Goal: Task Accomplishment & Management: Use online tool/utility

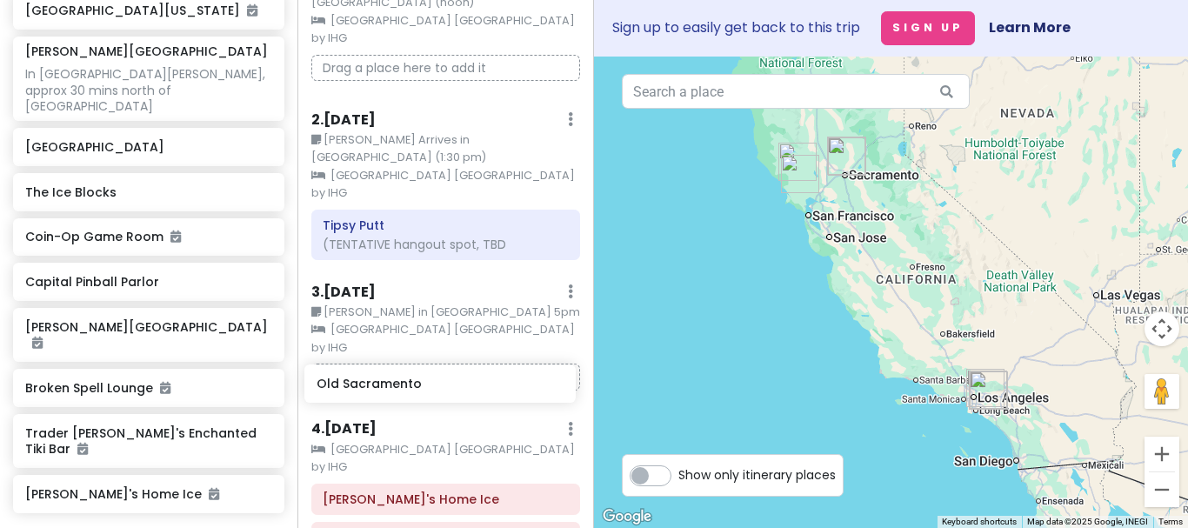
scroll to position [129, 0]
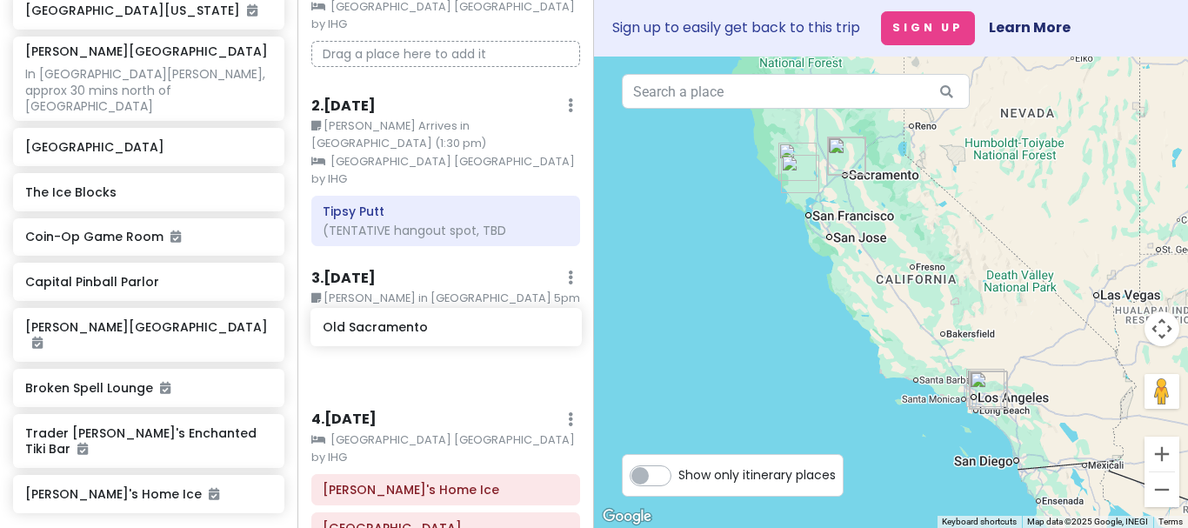
drag, startPoint x: 111, startPoint y: 150, endPoint x: 408, endPoint y: 332, distance: 348.3
click at [408, 332] on div "Cool Kids Vacation Private Change Dates Make a Copy Delete Trip Go Pro ⚡️ Give …" at bounding box center [594, 264] width 1188 height 528
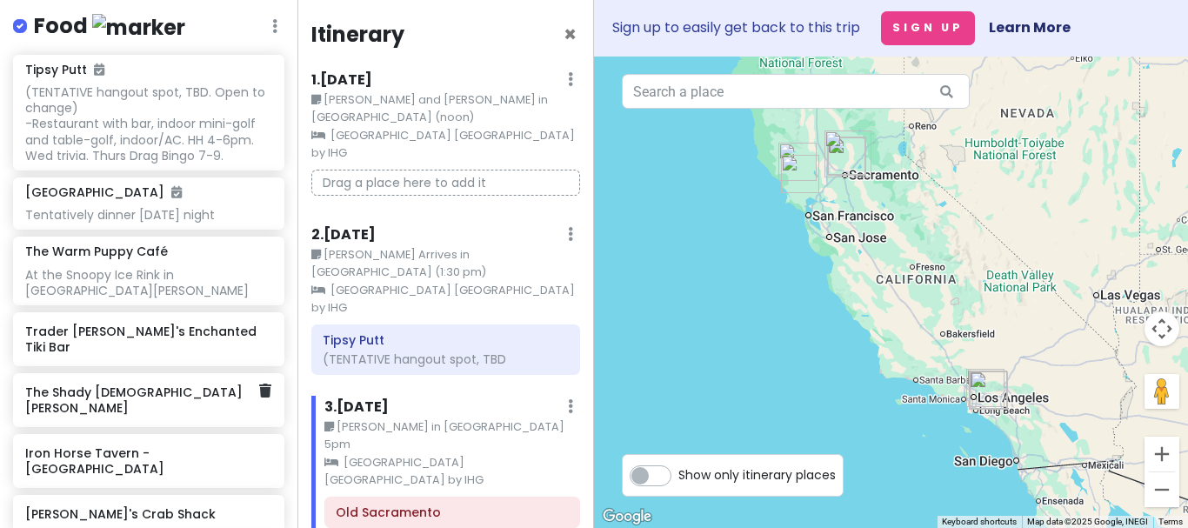
scroll to position [1059, 0]
click at [264, 506] on icon at bounding box center [265, 513] width 12 height 14
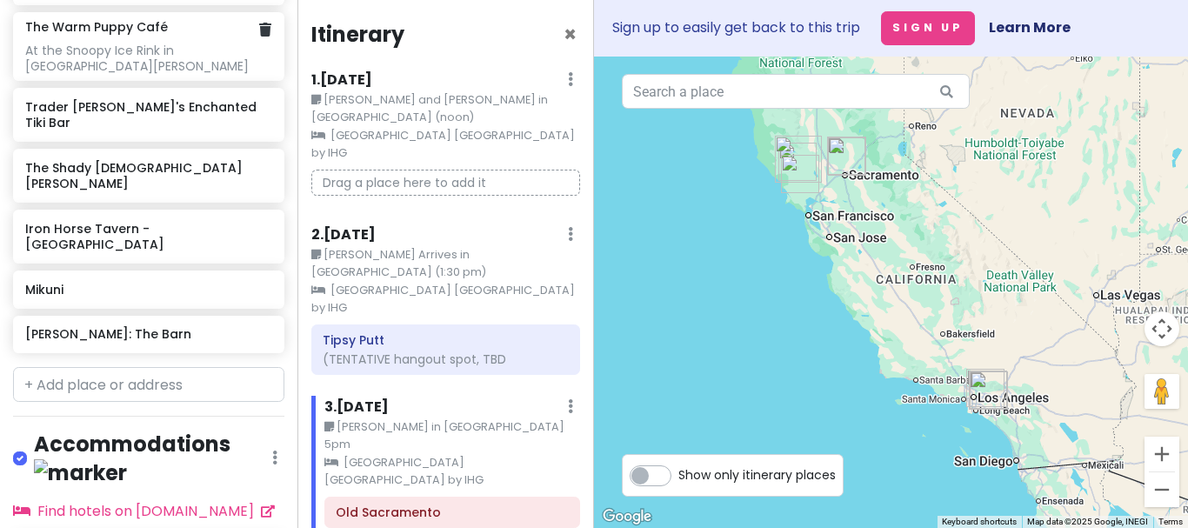
scroll to position [1287, 0]
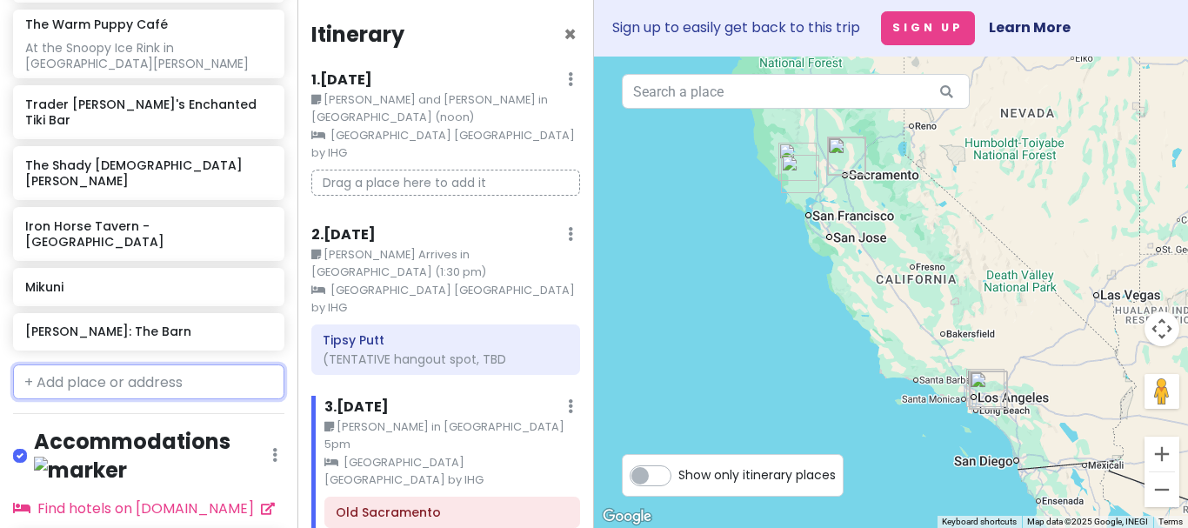
click at [109, 364] on input "text" at bounding box center [148, 381] width 271 height 35
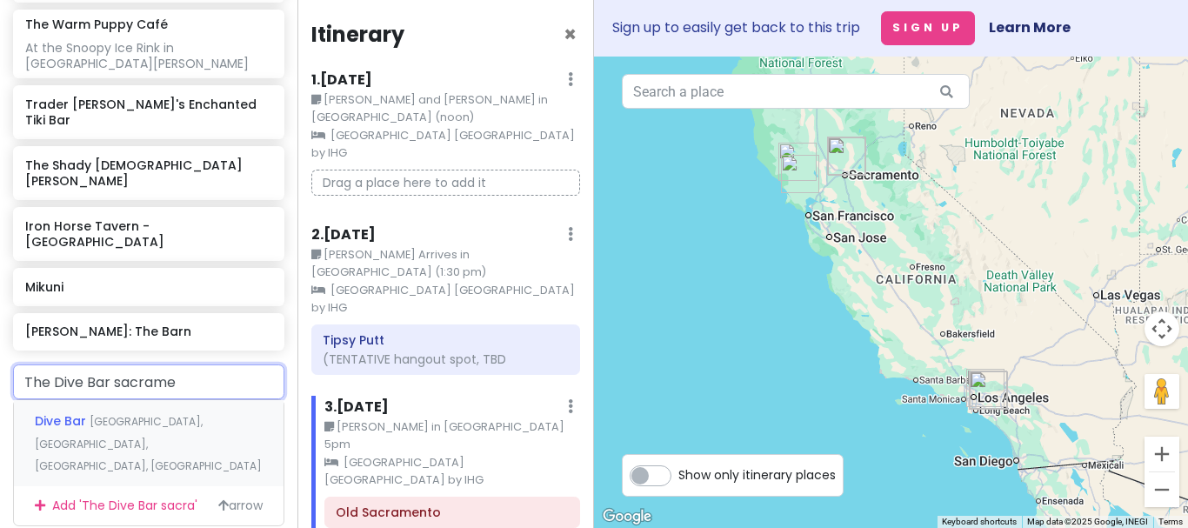
type input "The Dive Bar sacramen"
click at [65, 412] on span "Dive Bar" at bounding box center [62, 420] width 55 height 17
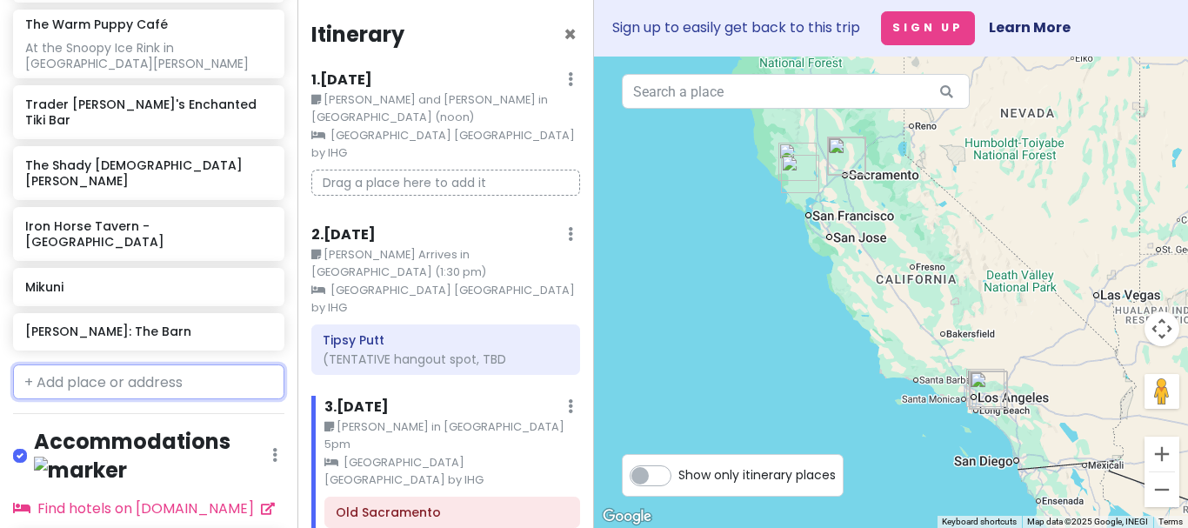
scroll to position [1331, 0]
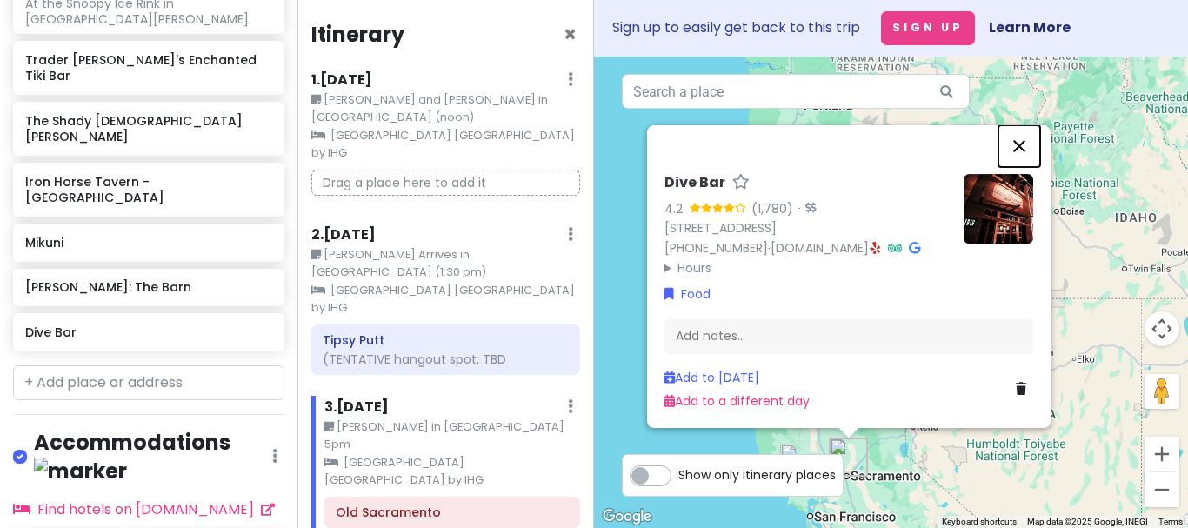
click at [1020, 128] on button "Close" at bounding box center [1019, 146] width 42 height 42
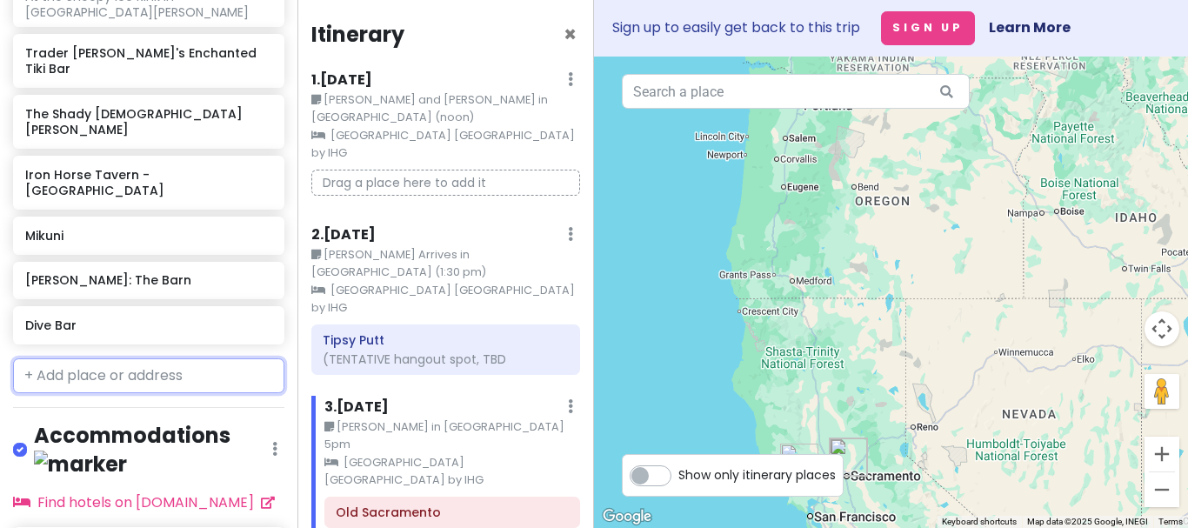
scroll to position [1344, 0]
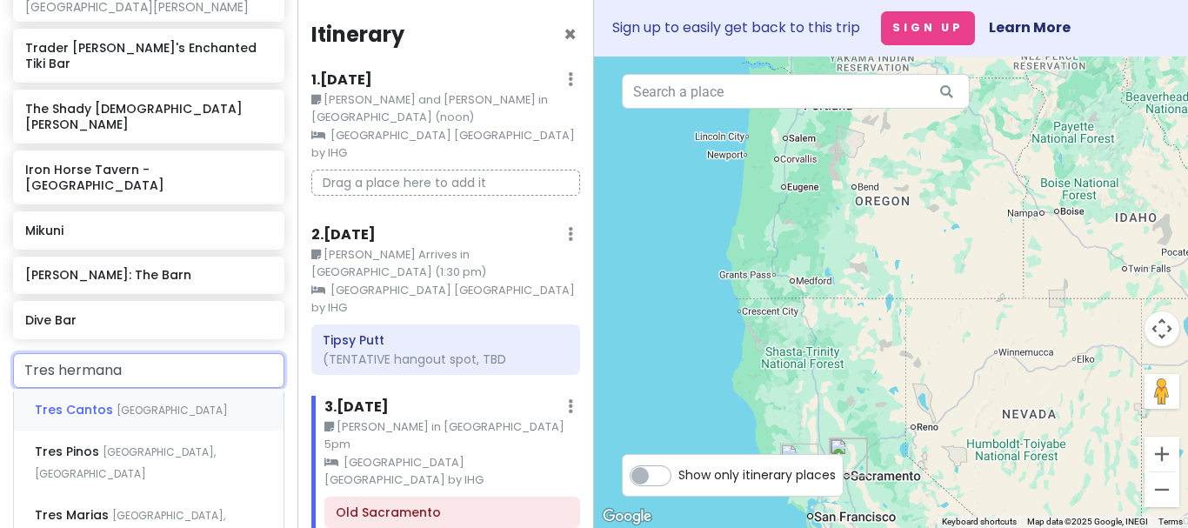
type input "Tres hermanas"
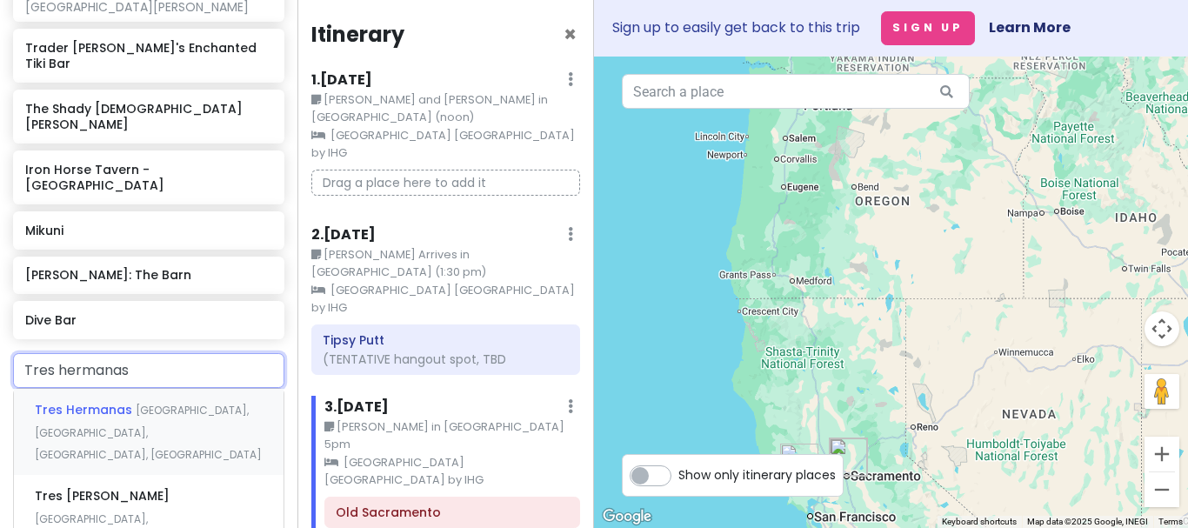
click at [191, 389] on div "[GEOGRAPHIC_DATA], [GEOGRAPHIC_DATA], [GEOGRAPHIC_DATA], [GEOGRAPHIC_DATA]" at bounding box center [149, 432] width 270 height 86
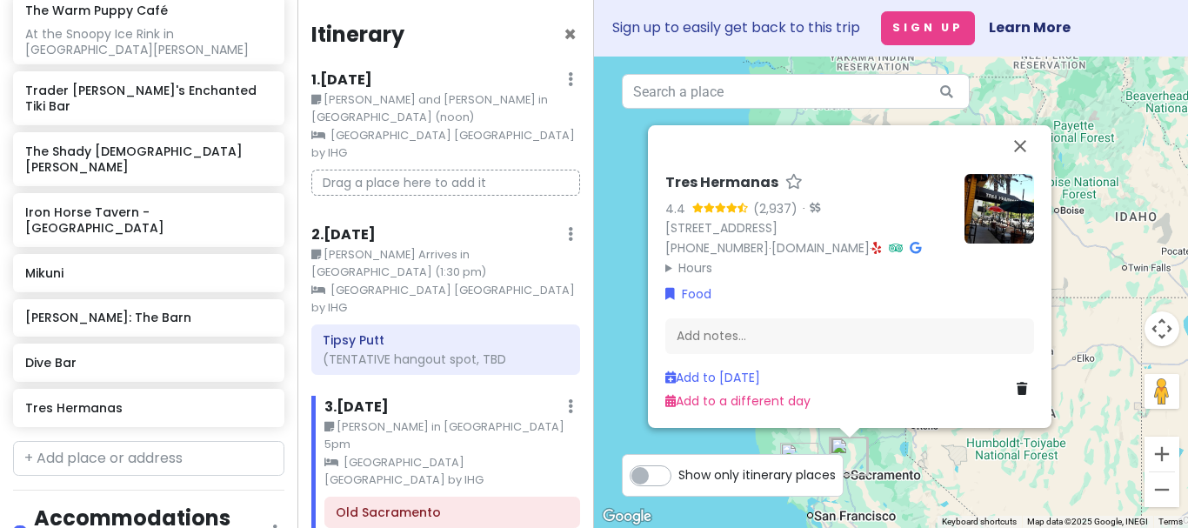
scroll to position [1335, 0]
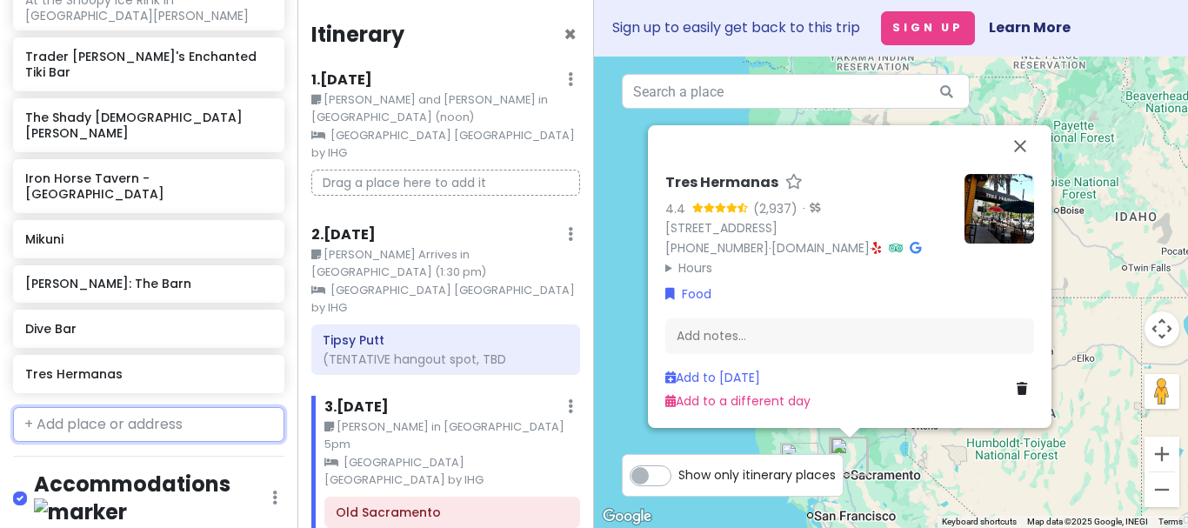
click at [119, 407] on input "text" at bounding box center [148, 424] width 271 height 35
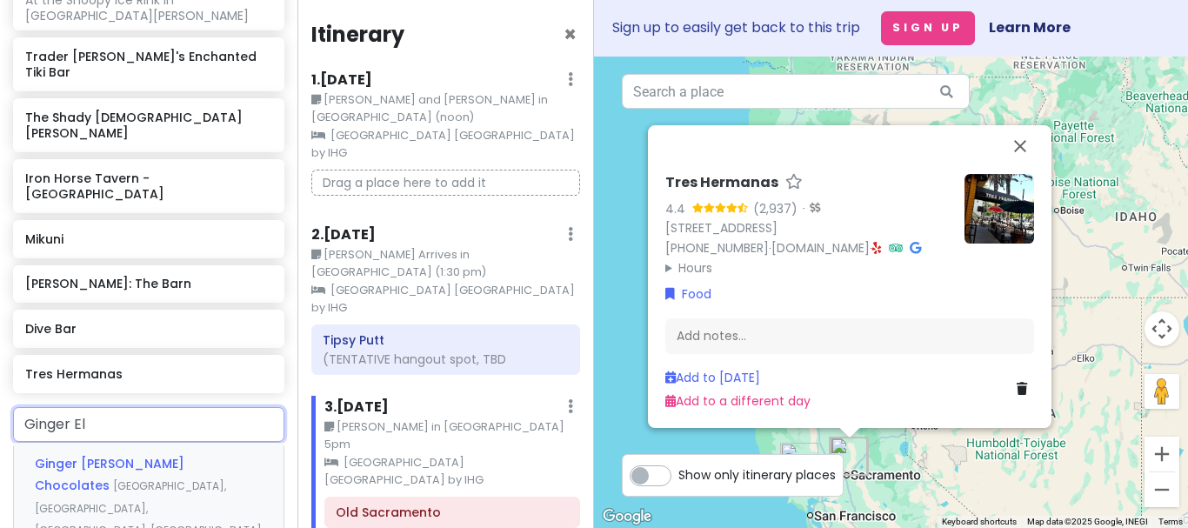
type input "[PERSON_NAME]"
click at [115, 456] on span "Ginger [PERSON_NAME] Chocolates" at bounding box center [110, 476] width 150 height 40
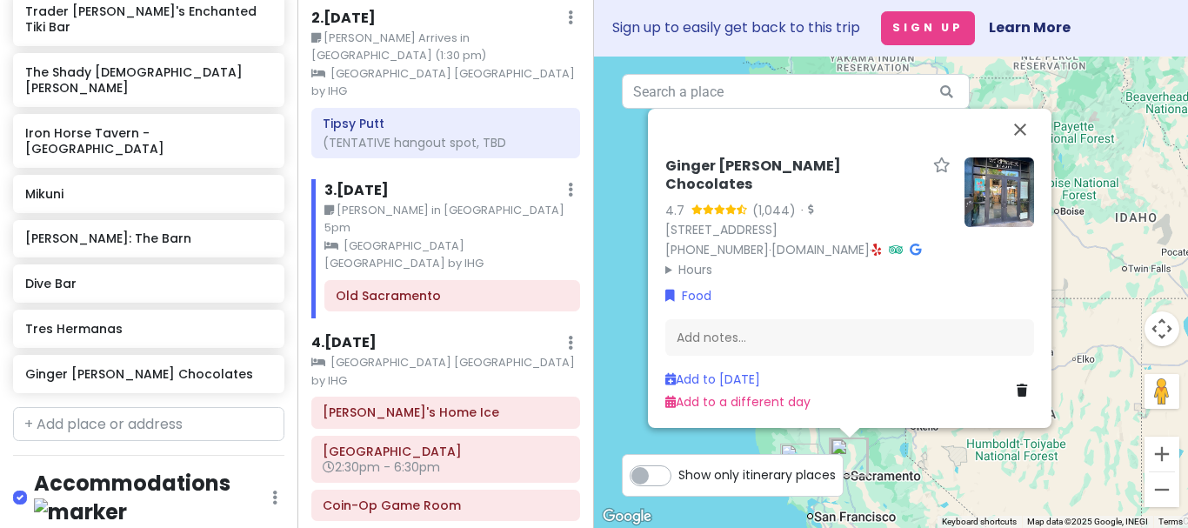
scroll to position [245, 0]
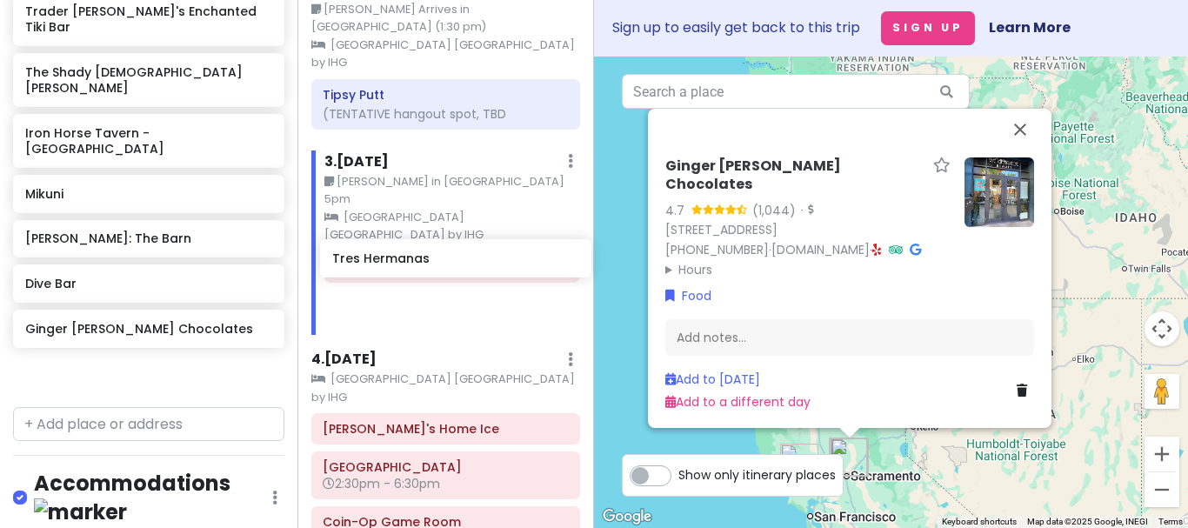
drag, startPoint x: 92, startPoint y: 237, endPoint x: 399, endPoint y: 264, distance: 308.2
click at [399, 264] on div "Cool Kids Vacation Private Change Dates Make a Copy Delete Trip Go Pro ⚡️ Give …" at bounding box center [594, 264] width 1188 height 528
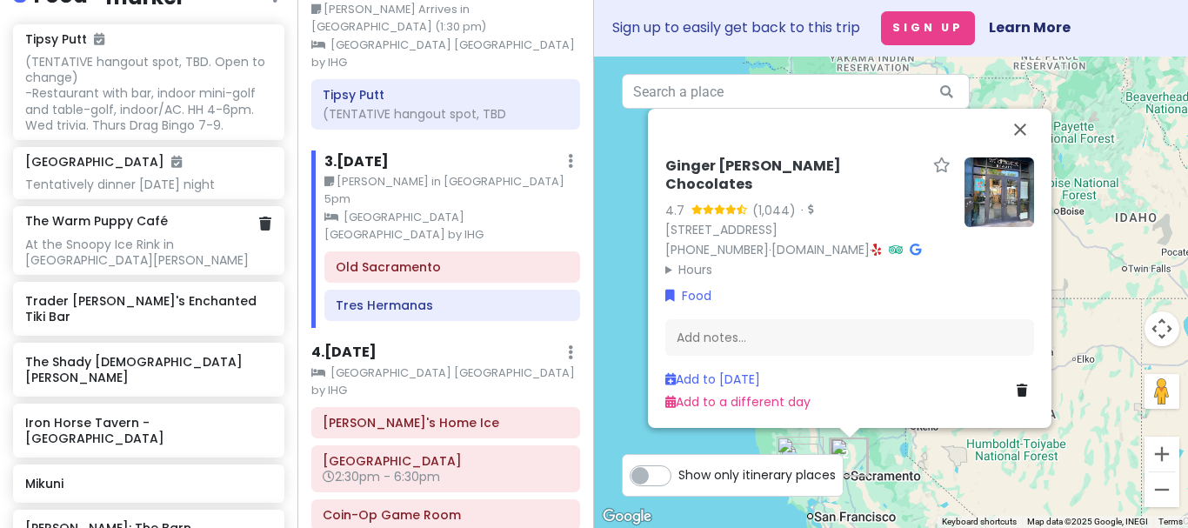
scroll to position [1084, 0]
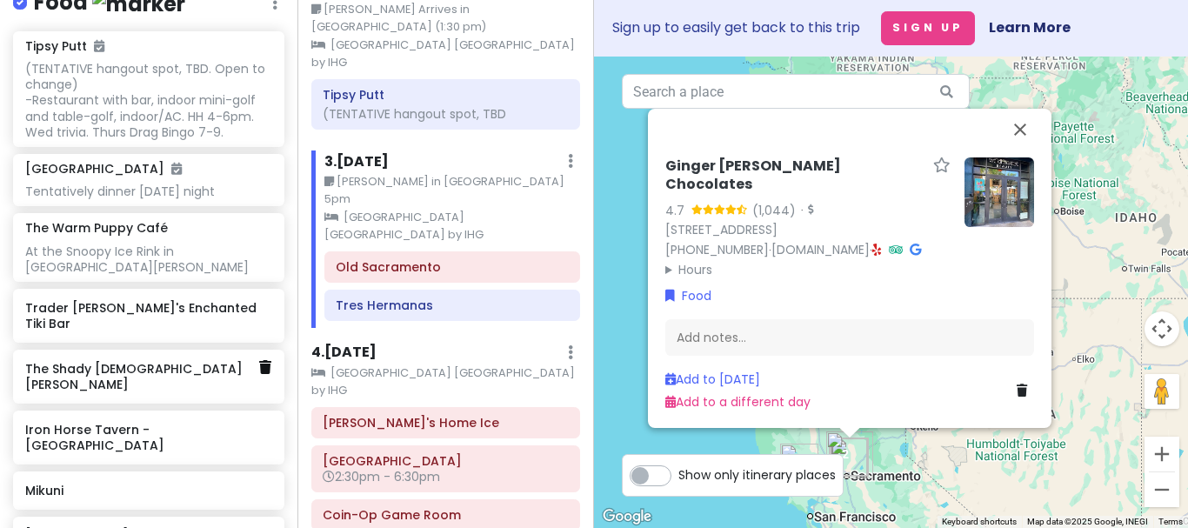
click at [265, 360] on icon at bounding box center [265, 367] width 12 height 14
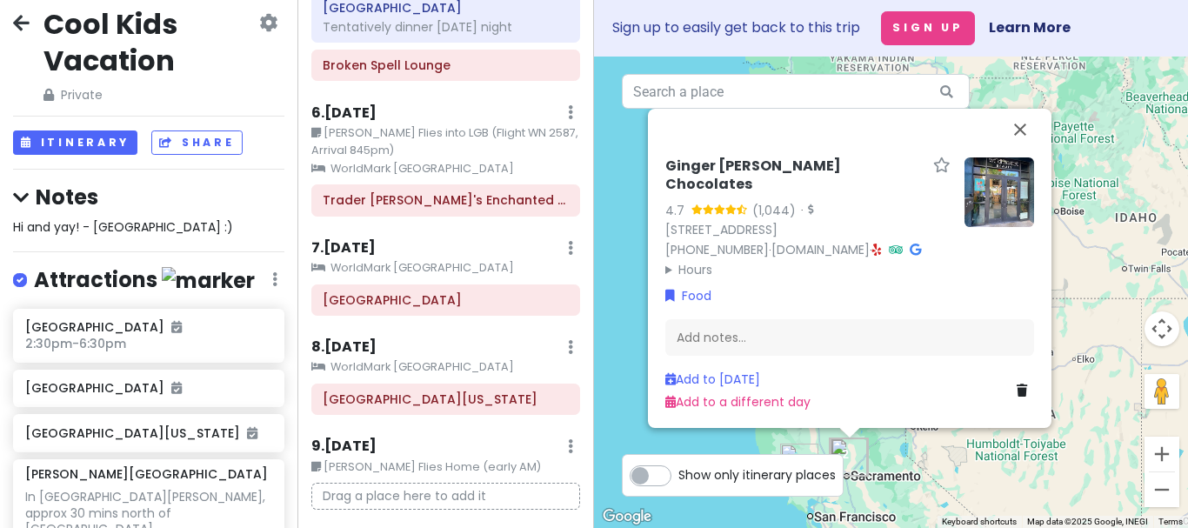
scroll to position [0, 0]
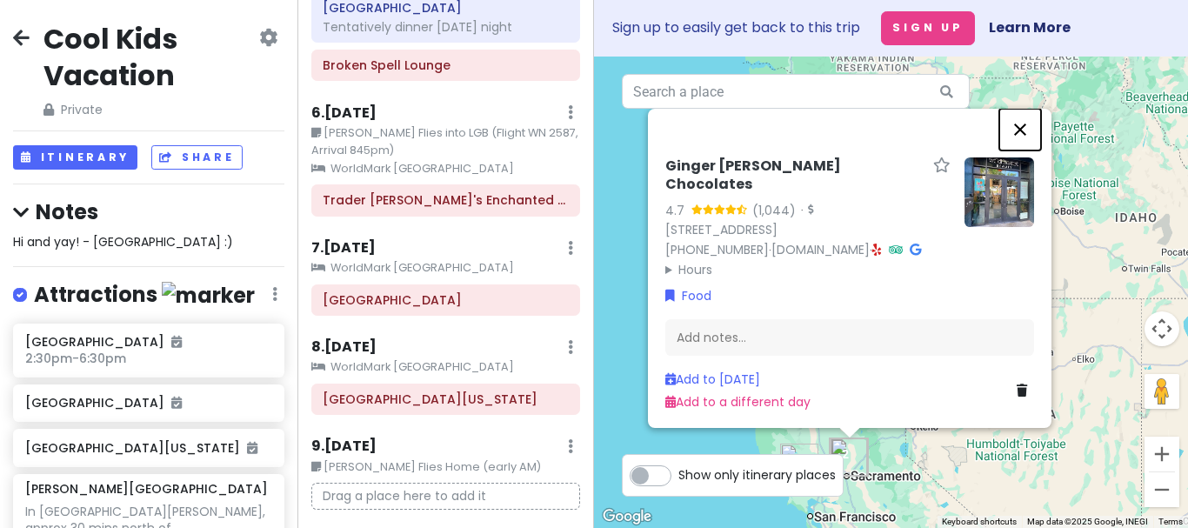
click at [1025, 127] on button "Close" at bounding box center [1020, 130] width 42 height 42
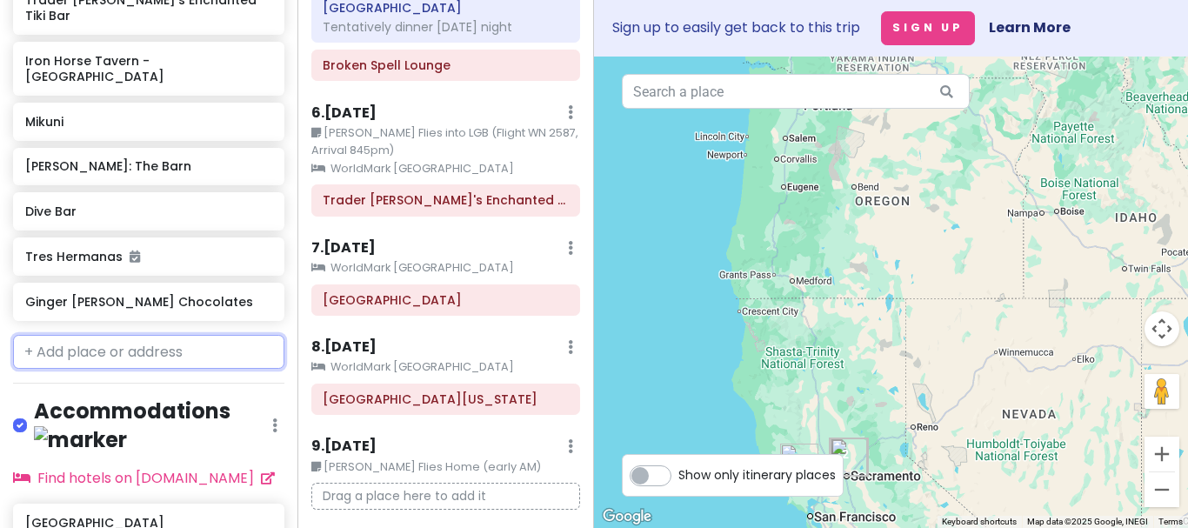
scroll to position [1396, 0]
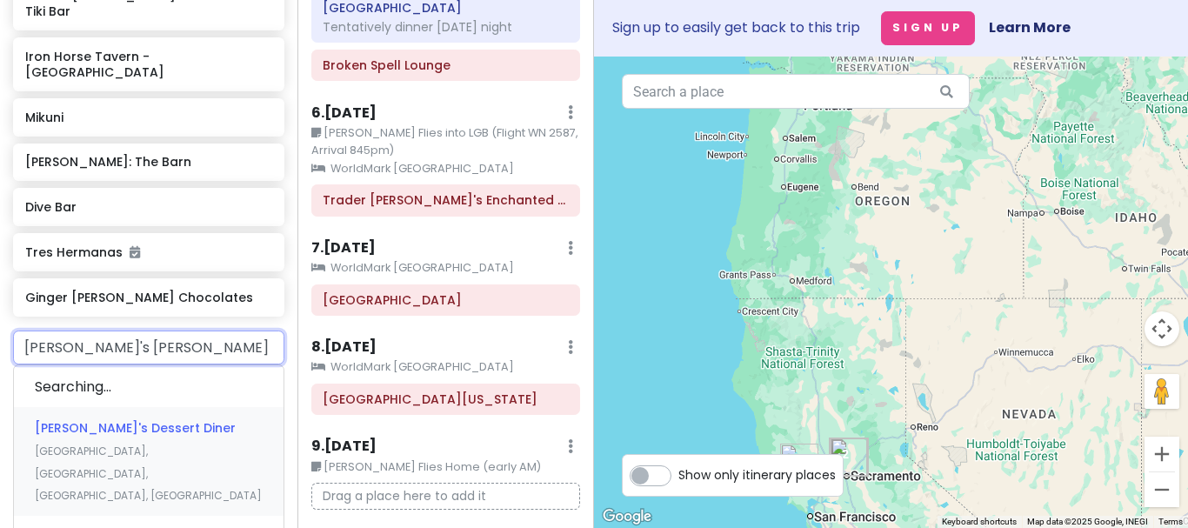
type input "[PERSON_NAME]'s dessert"
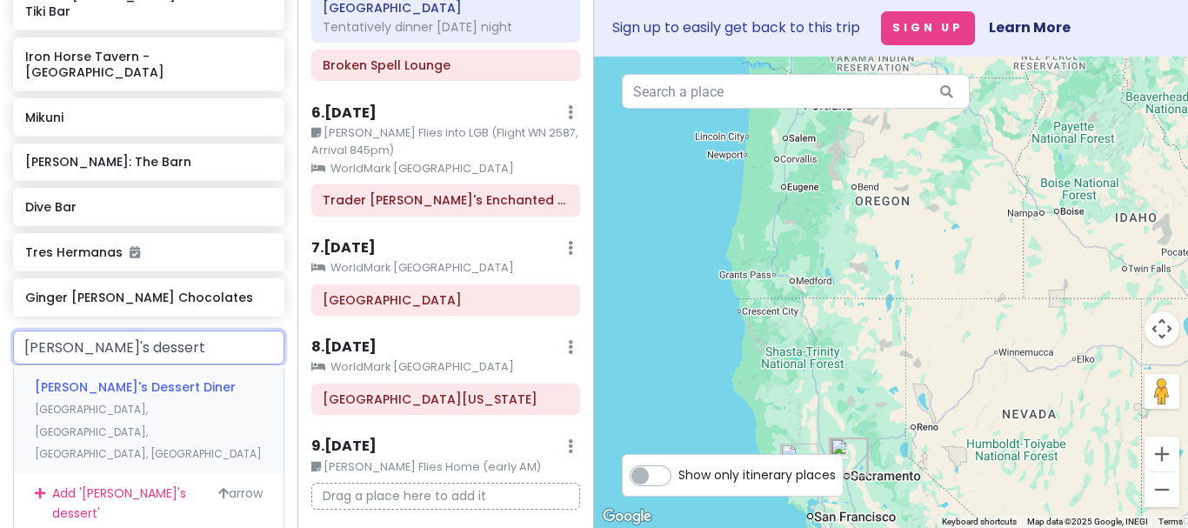
click at [110, 378] on span "[PERSON_NAME]'s Dessert Diner" at bounding box center [135, 386] width 201 height 17
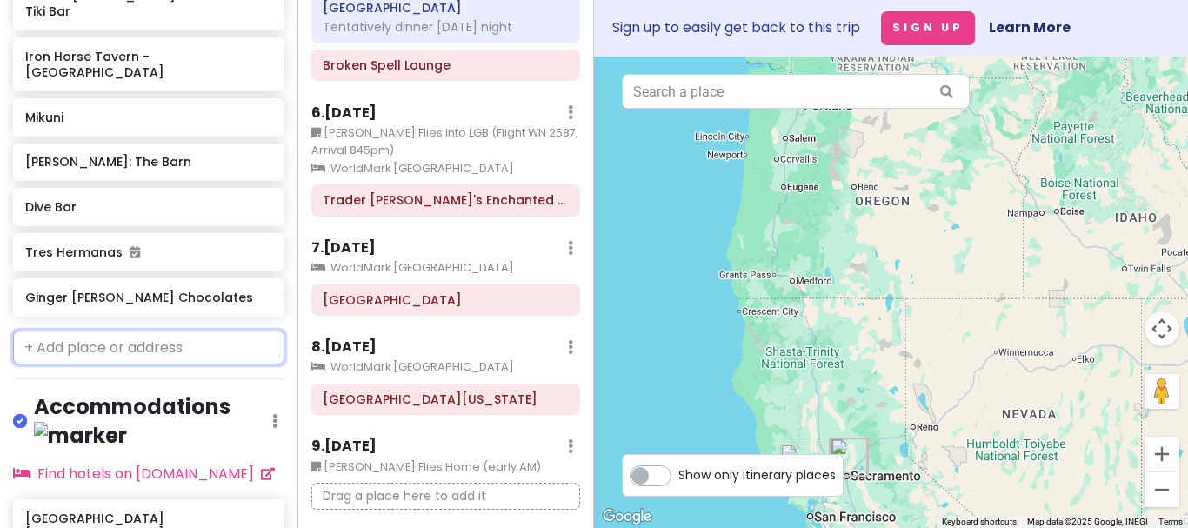
scroll to position [1440, 0]
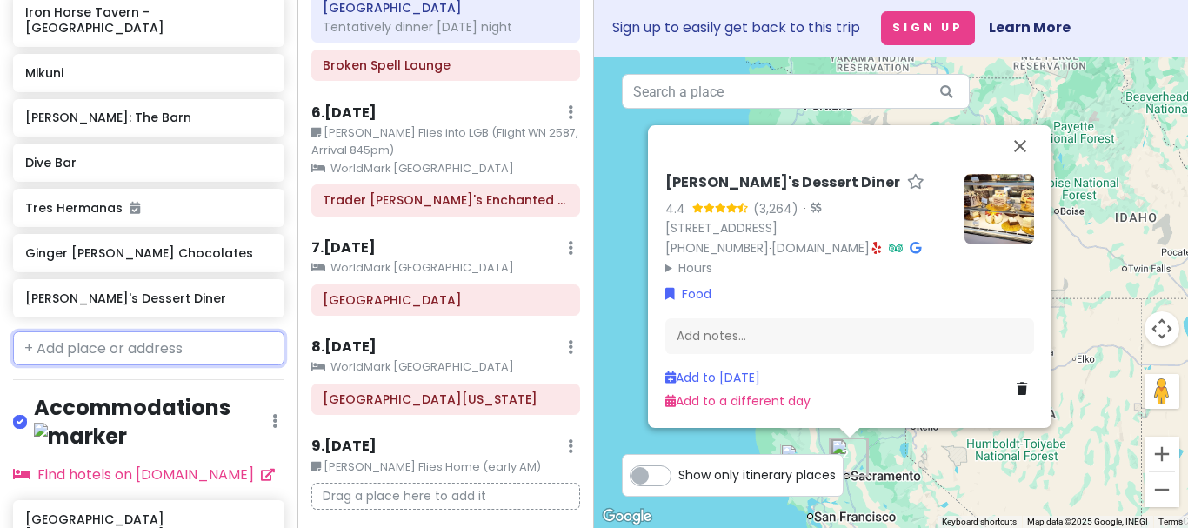
click at [147, 331] on input "text" at bounding box center [148, 348] width 271 height 35
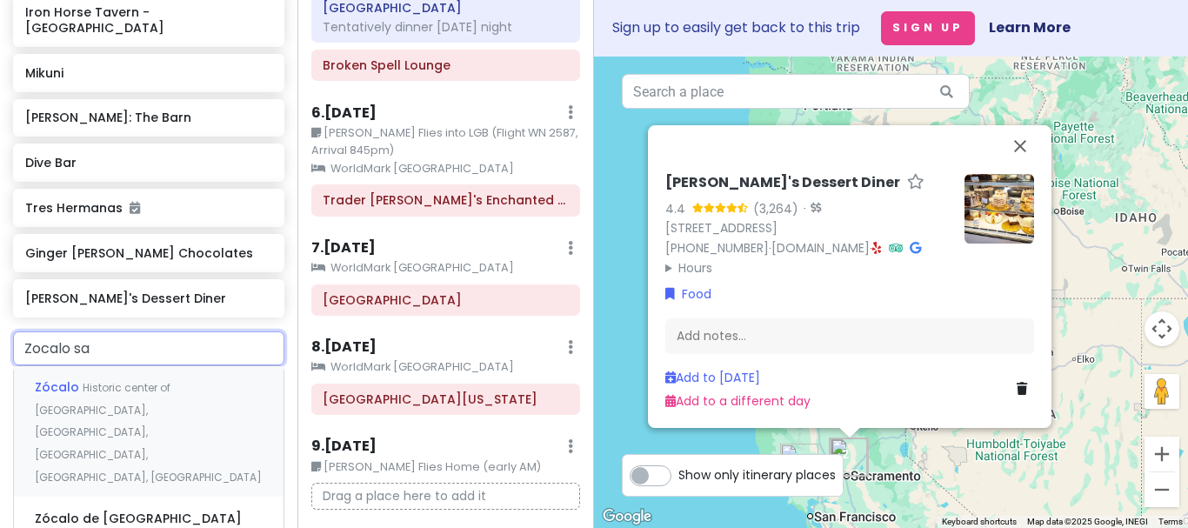
type input "Zocalo sac"
click at [135, 475] on div "Zócalo [GEOGRAPHIC_DATA], [GEOGRAPHIC_DATA], [GEOGRAPHIC_DATA], [GEOGRAPHIC_DAT…" at bounding box center [149, 529] width 270 height 109
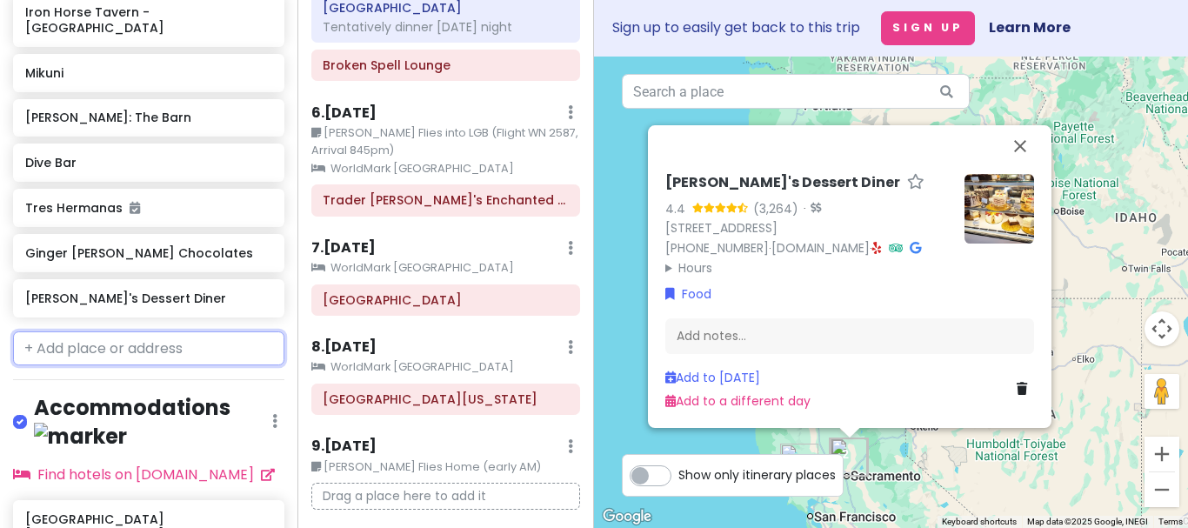
scroll to position [1485, 0]
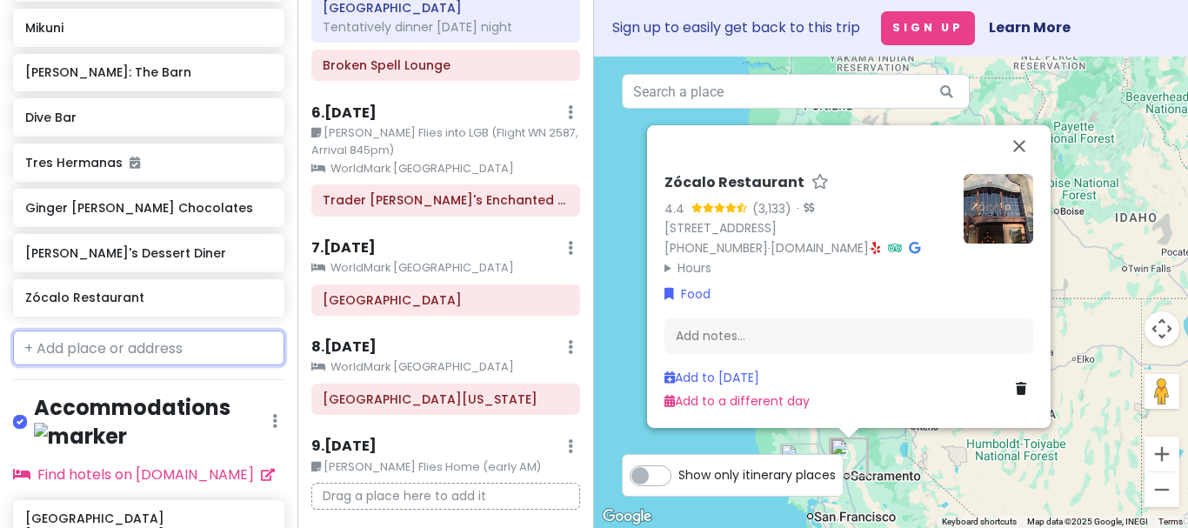
click at [70, 330] on input "text" at bounding box center [148, 347] width 271 height 35
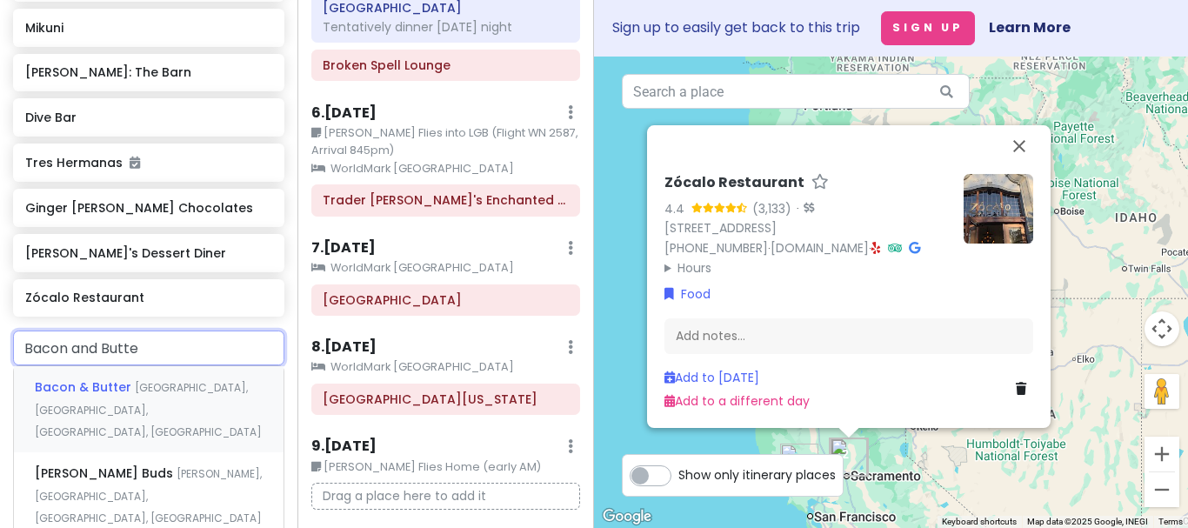
type input "Bacon and Butter"
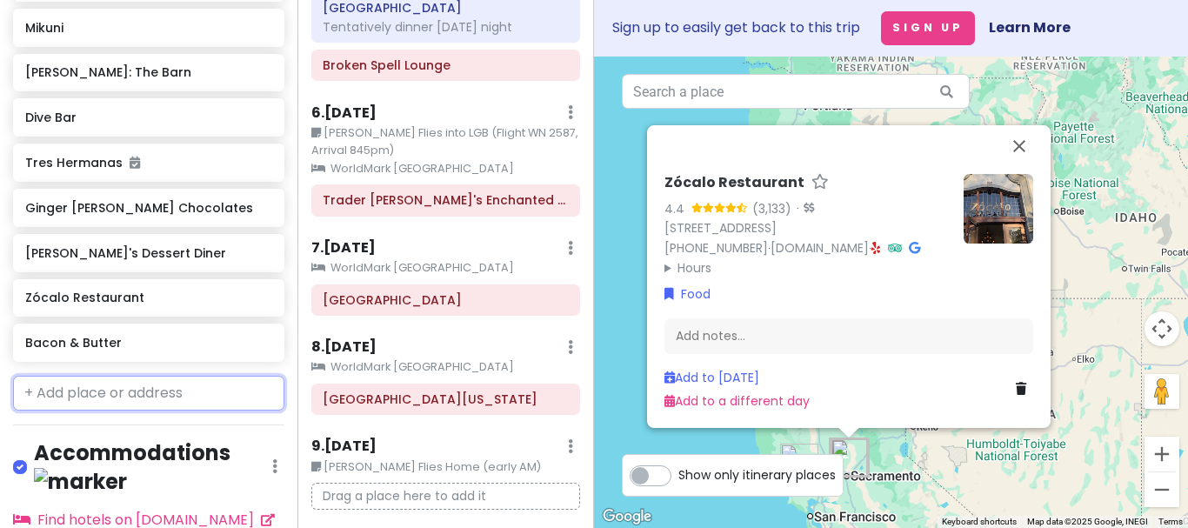
scroll to position [1531, 0]
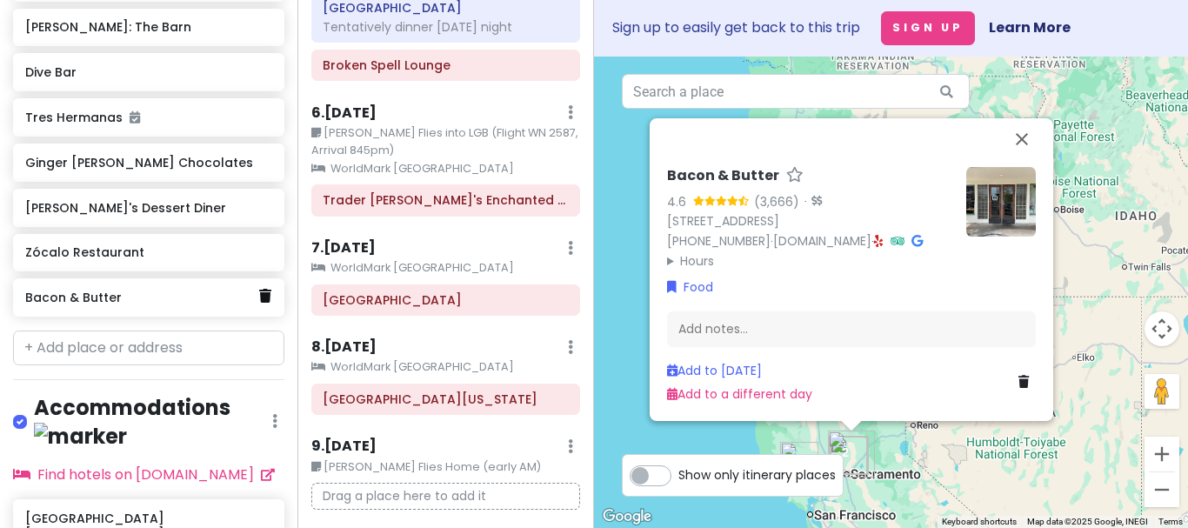
click at [265, 289] on icon at bounding box center [265, 296] width 12 height 14
